Goal: Understand process/instructions: Learn about a topic

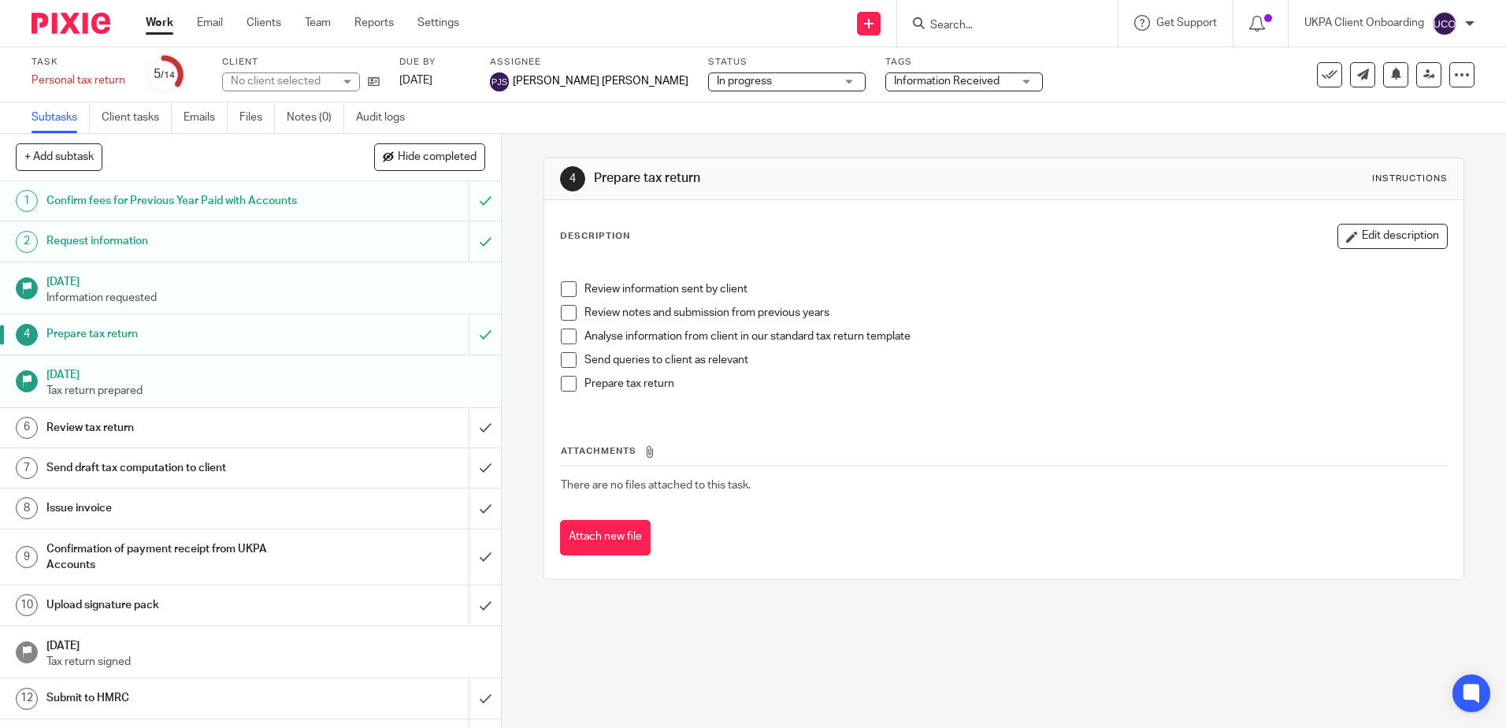
drag, startPoint x: 704, startPoint y: 179, endPoint x: 588, endPoint y: 176, distance: 115.8
click at [588, 176] on div "4 Prepare tax return Instructions" at bounding box center [1003, 178] width 887 height 25
copy h1 "Prepare tax return"
drag, startPoint x: 743, startPoint y: 289, endPoint x: 582, endPoint y: 287, distance: 161.4
click at [584, 287] on p "Review information sent by client" at bounding box center [1014, 289] width 861 height 16
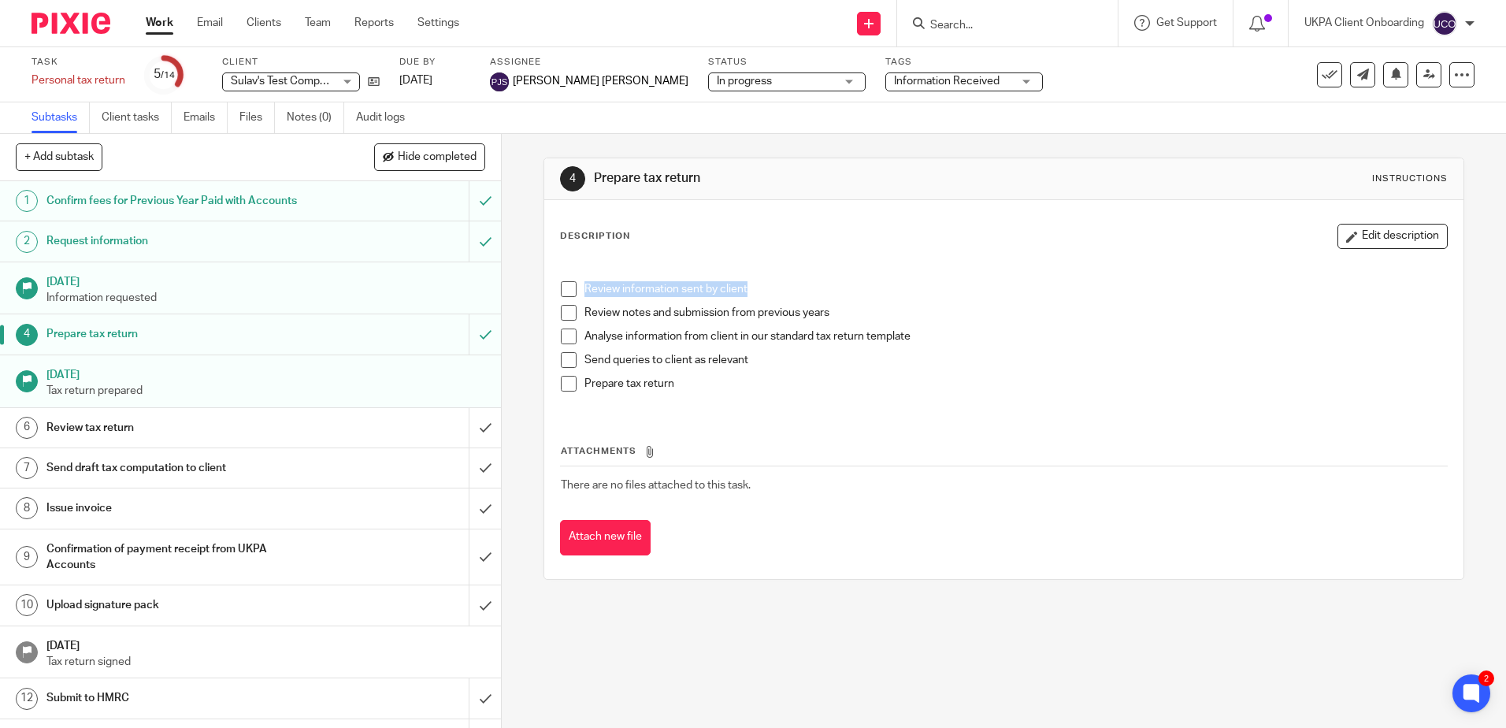
copy p "Review information sent by client"
drag, startPoint x: 831, startPoint y: 314, endPoint x: 571, endPoint y: 312, distance: 259.9
click at [571, 312] on li "Review notes and submission from previous years" at bounding box center [1003, 317] width 885 height 24
copy p "Review notes and submission from previous years"
